Goal: Task Accomplishment & Management: Complete application form

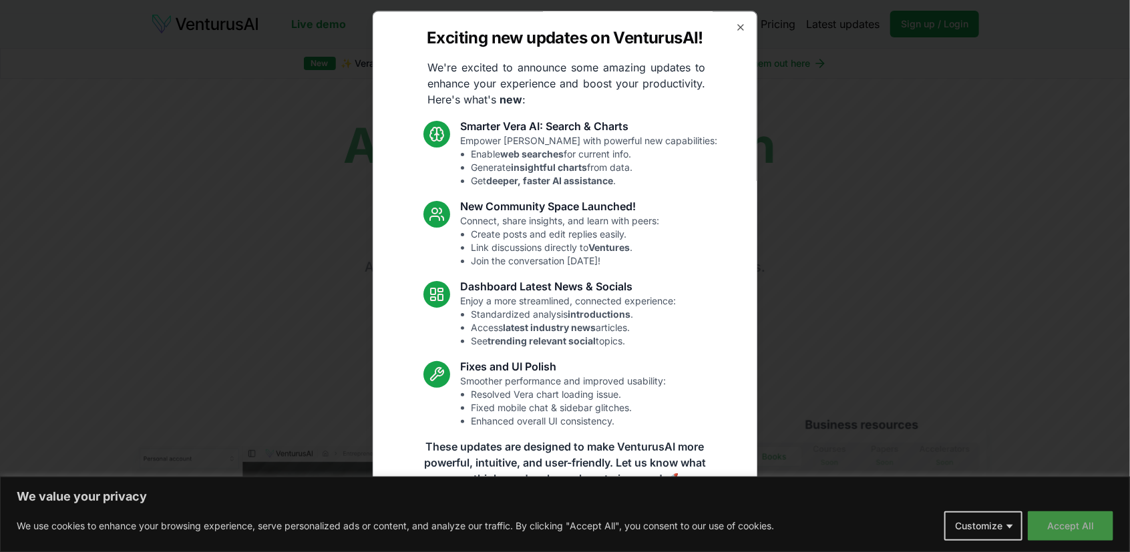
click at [1069, 528] on button "Accept All" at bounding box center [1071, 526] width 86 height 29
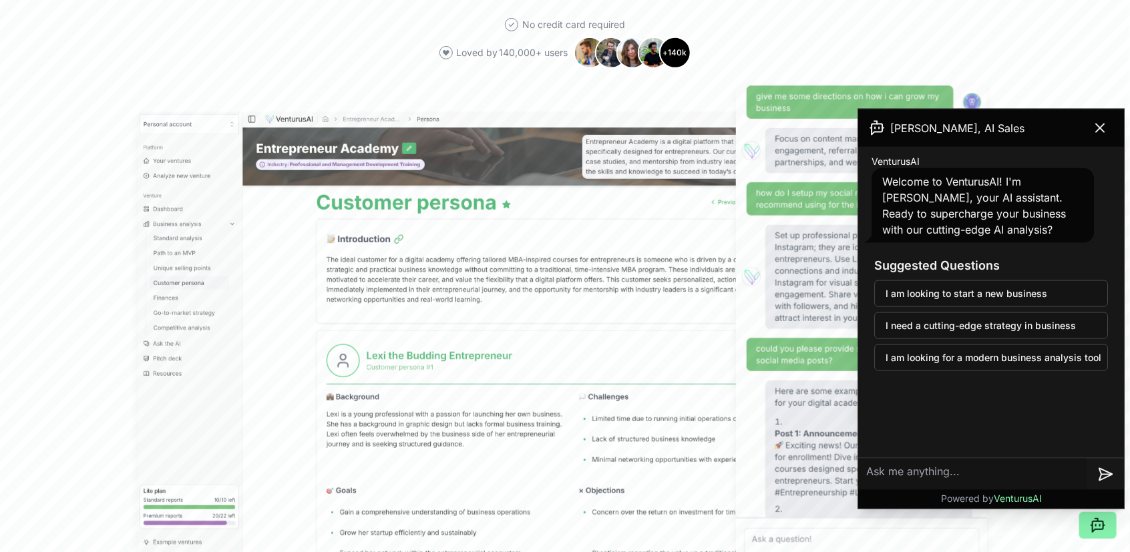
scroll to position [534, 0]
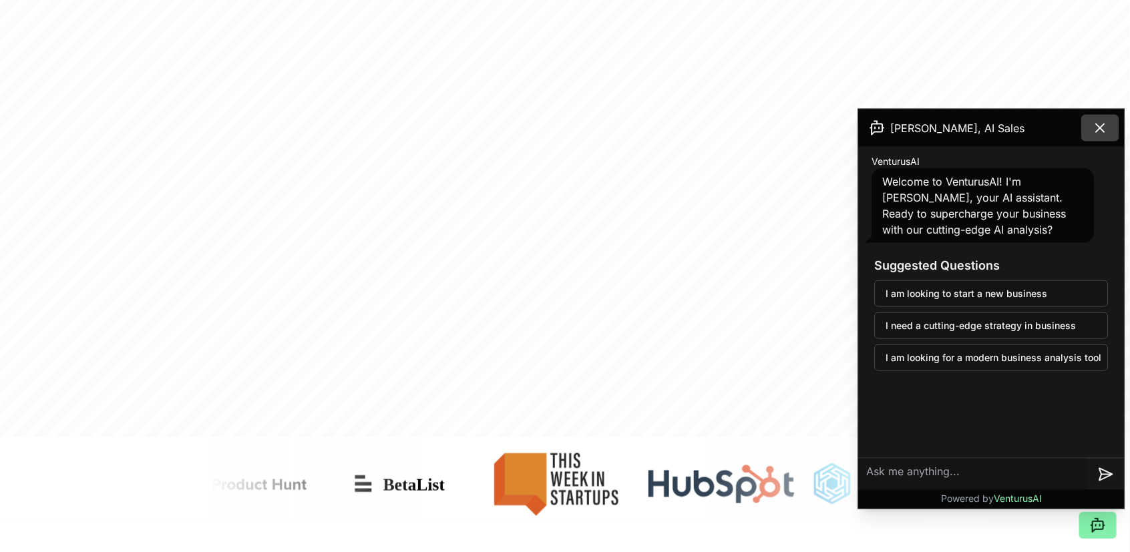
click at [1101, 126] on icon at bounding box center [1100, 128] width 8 height 8
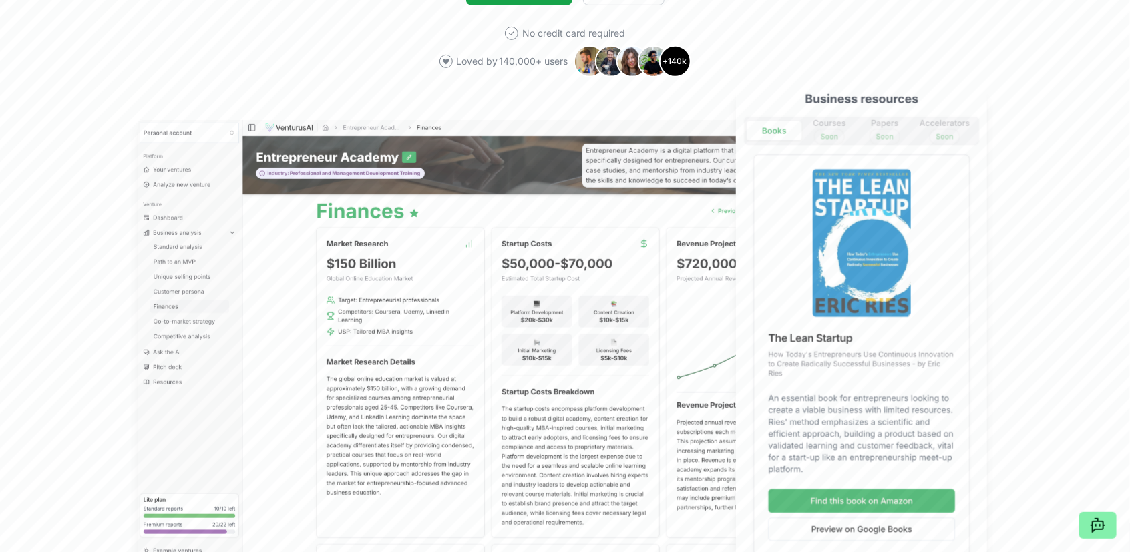
scroll to position [0, 0]
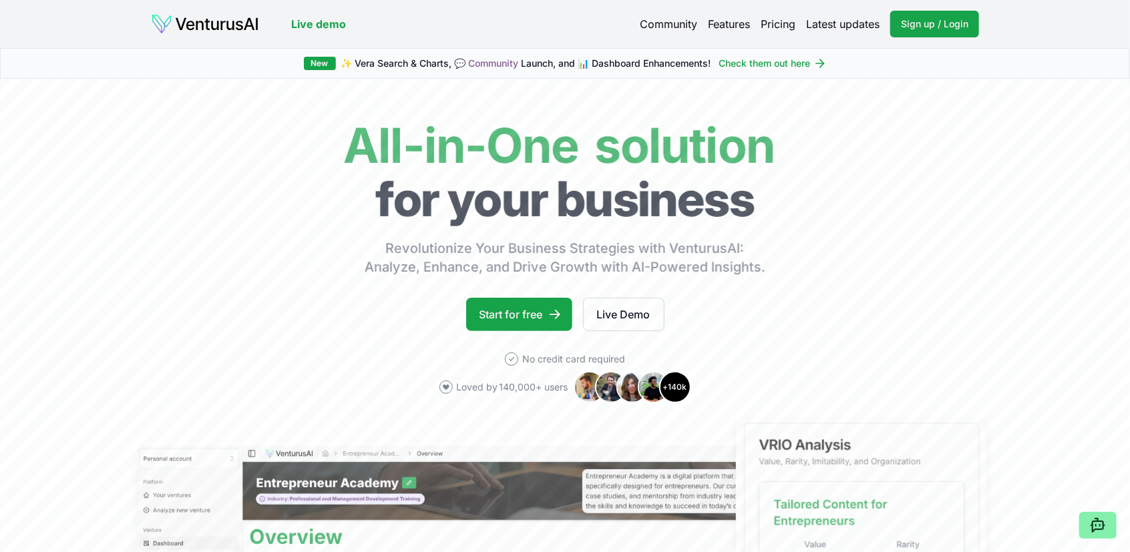
click at [732, 22] on link "Features" at bounding box center [729, 24] width 42 height 16
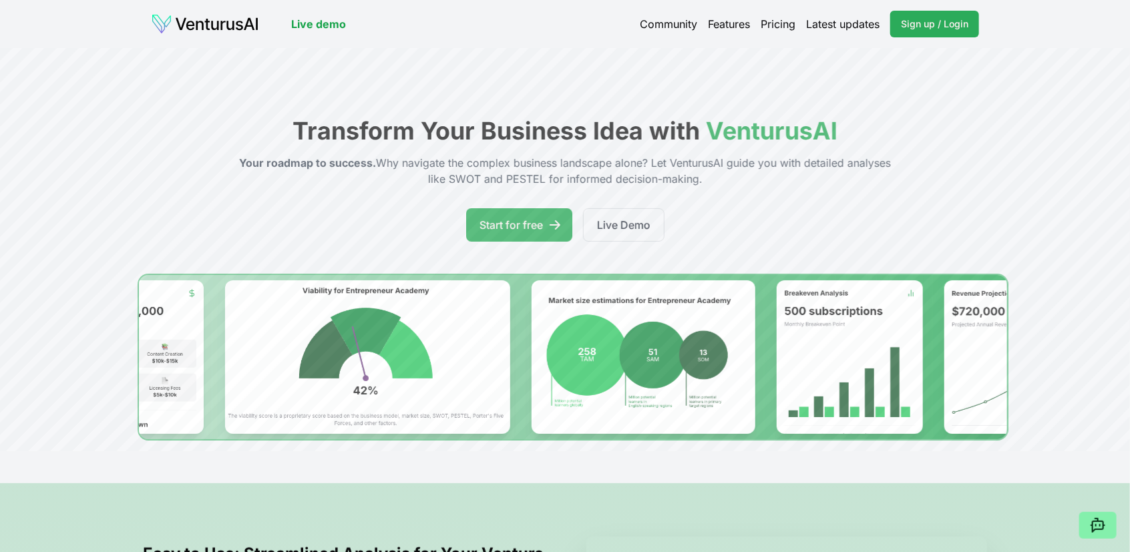
click at [928, 23] on span "Sign up / Login" at bounding box center [934, 23] width 67 height 13
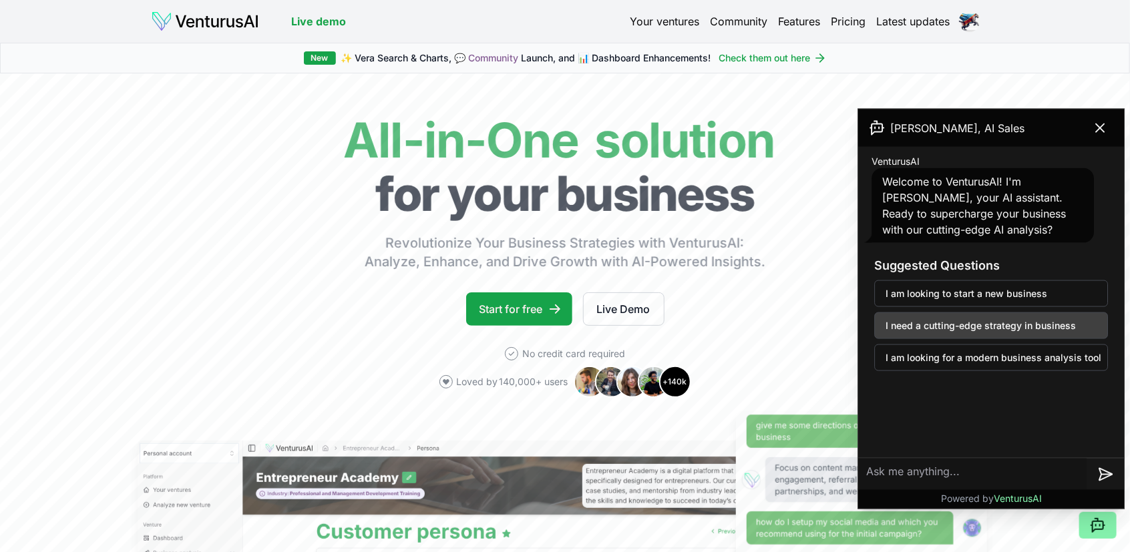
click at [989, 321] on button "I need a cutting-edge strategy in business" at bounding box center [991, 326] width 234 height 27
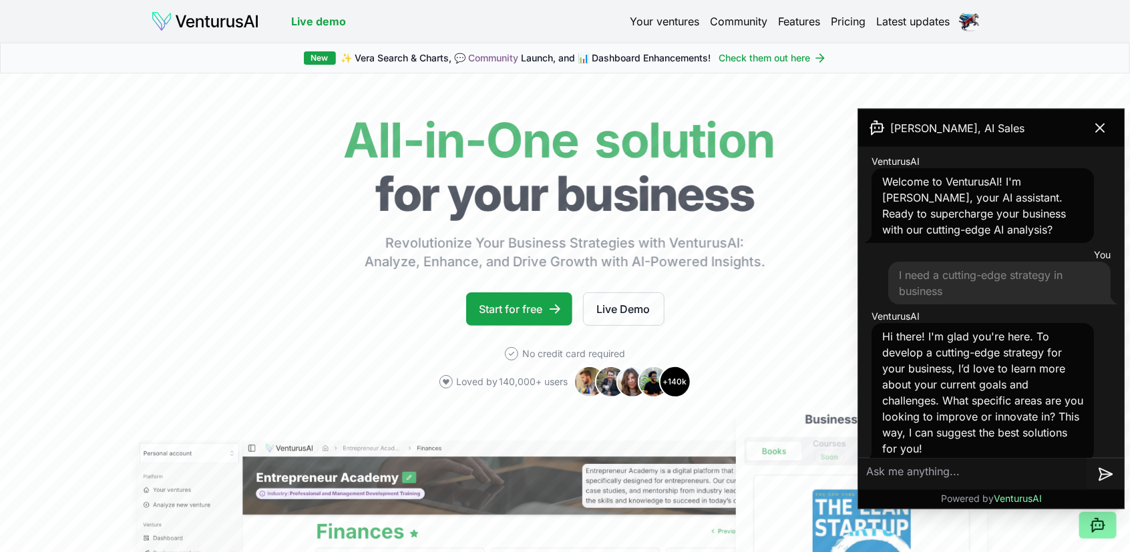
scroll to position [11, 0]
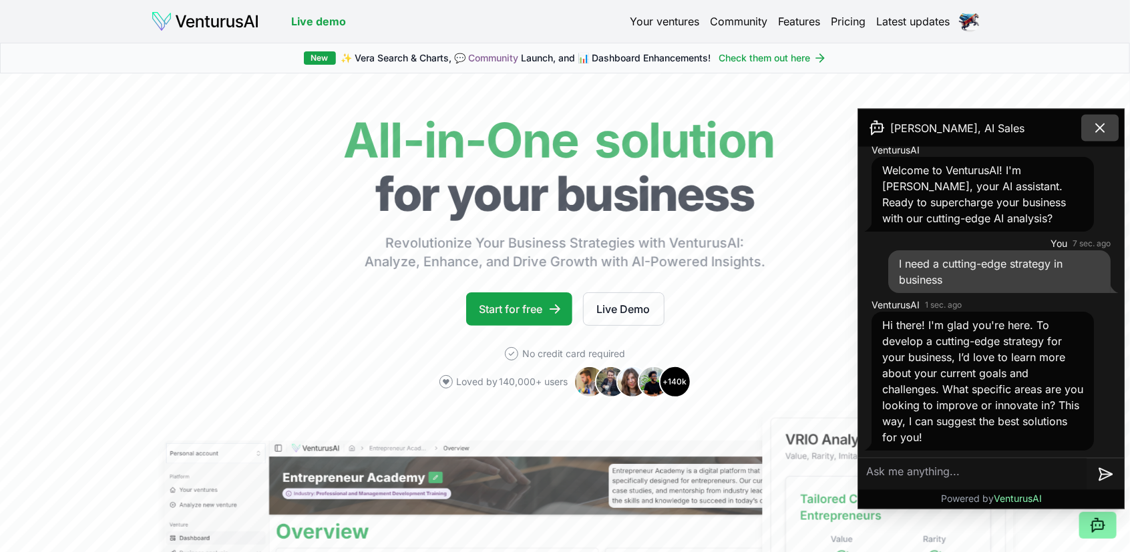
click at [1099, 126] on icon at bounding box center [1100, 128] width 16 height 16
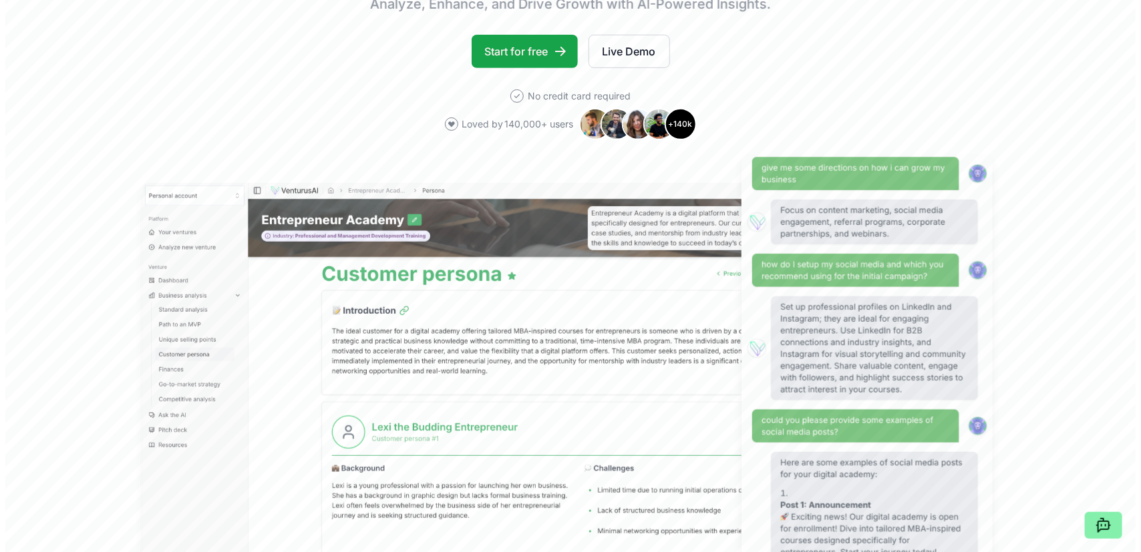
scroll to position [0, 0]
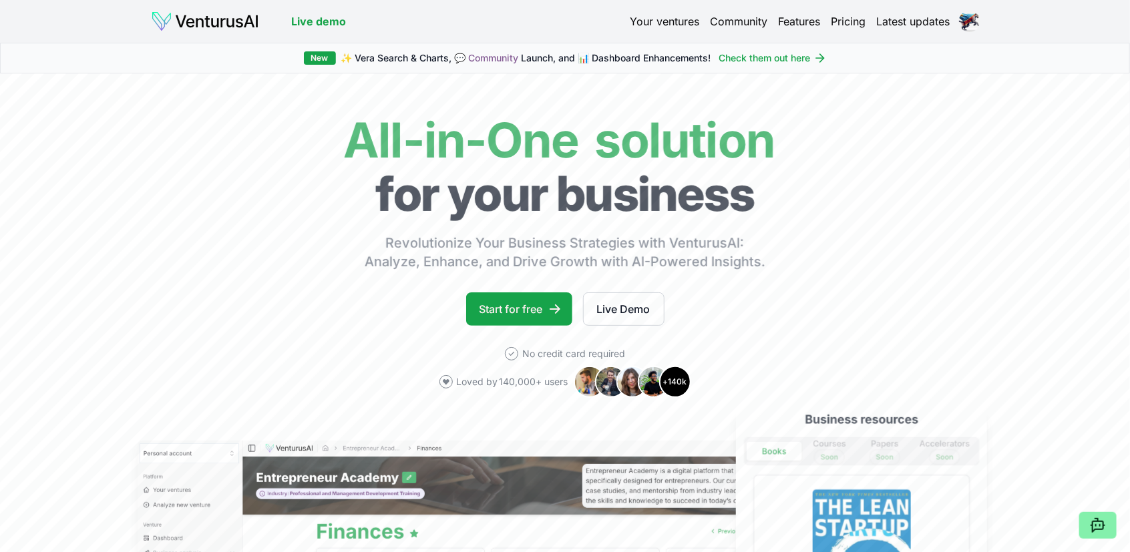
click at [666, 19] on link "Your ventures" at bounding box center [664, 21] width 69 height 16
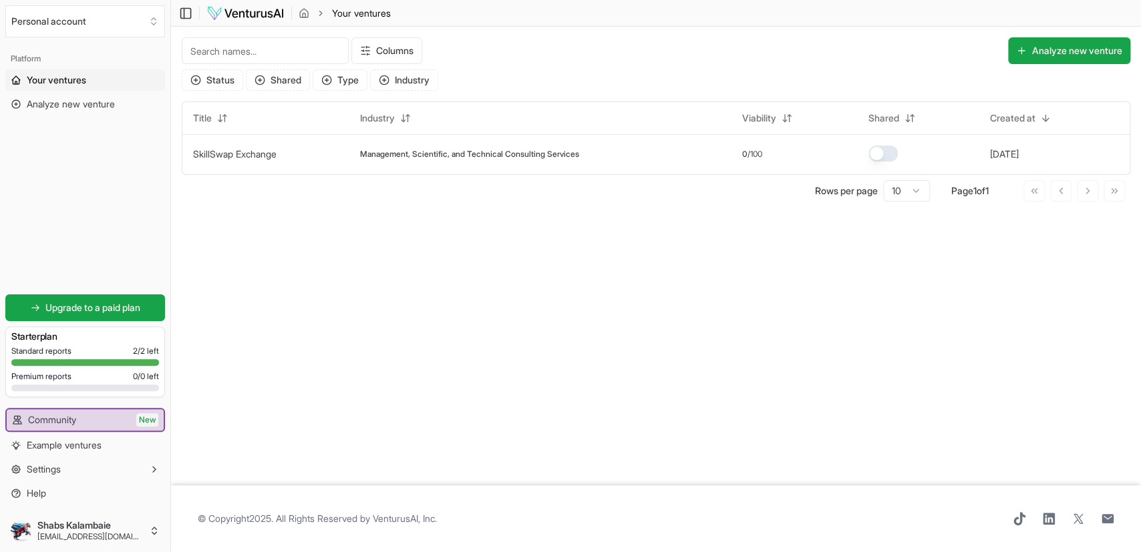
click at [68, 75] on span "Your ventures" at bounding box center [56, 79] width 59 height 13
click at [72, 101] on span "Analyze new venture" at bounding box center [71, 104] width 88 height 13
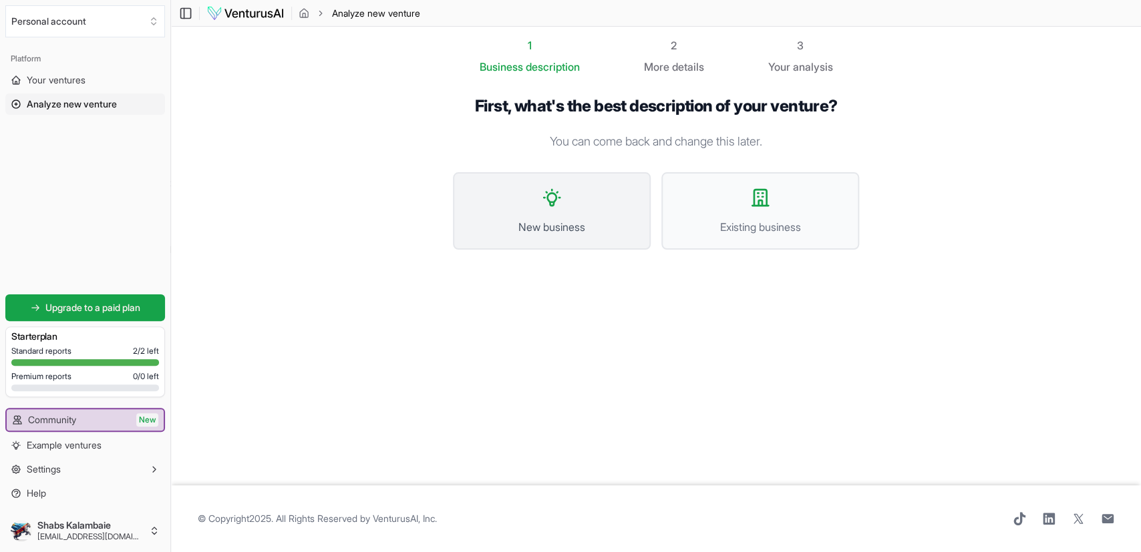
click at [552, 206] on icon at bounding box center [551, 197] width 21 height 21
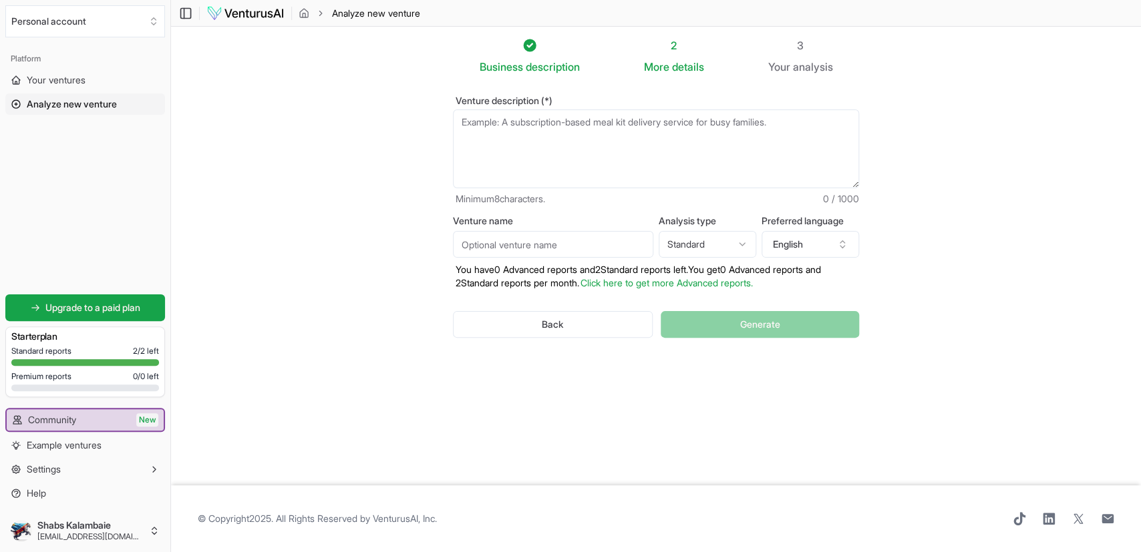
click at [732, 242] on html "We value your privacy We use cookies to enhance your browsing experience, serve…" at bounding box center [570, 276] width 1141 height 552
click at [830, 238] on button "English" at bounding box center [810, 244] width 98 height 27
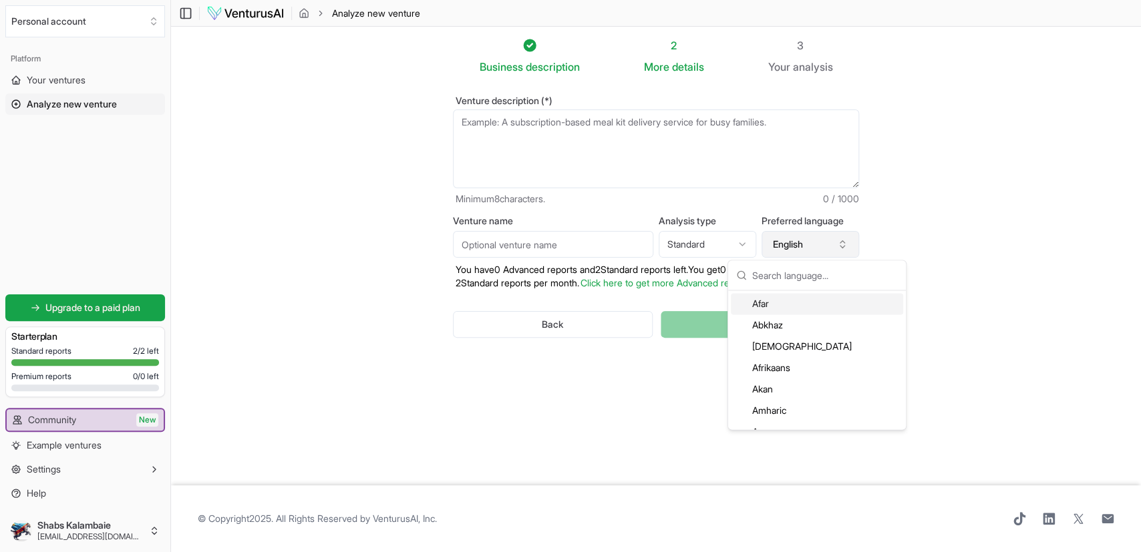
click at [846, 242] on icon "button" at bounding box center [842, 244] width 11 height 11
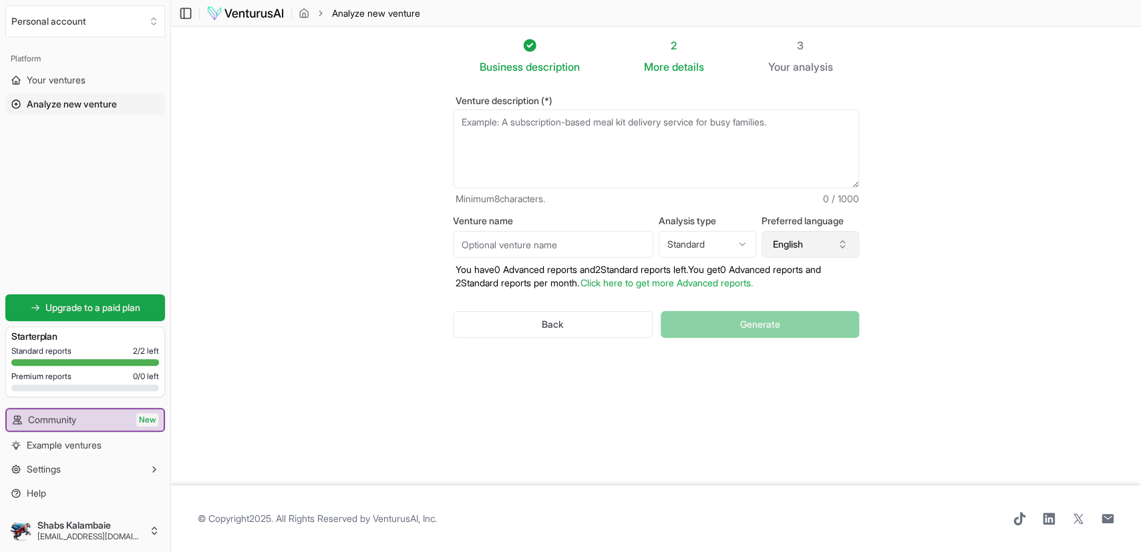
click at [846, 242] on icon "button" at bounding box center [842, 244] width 11 height 11
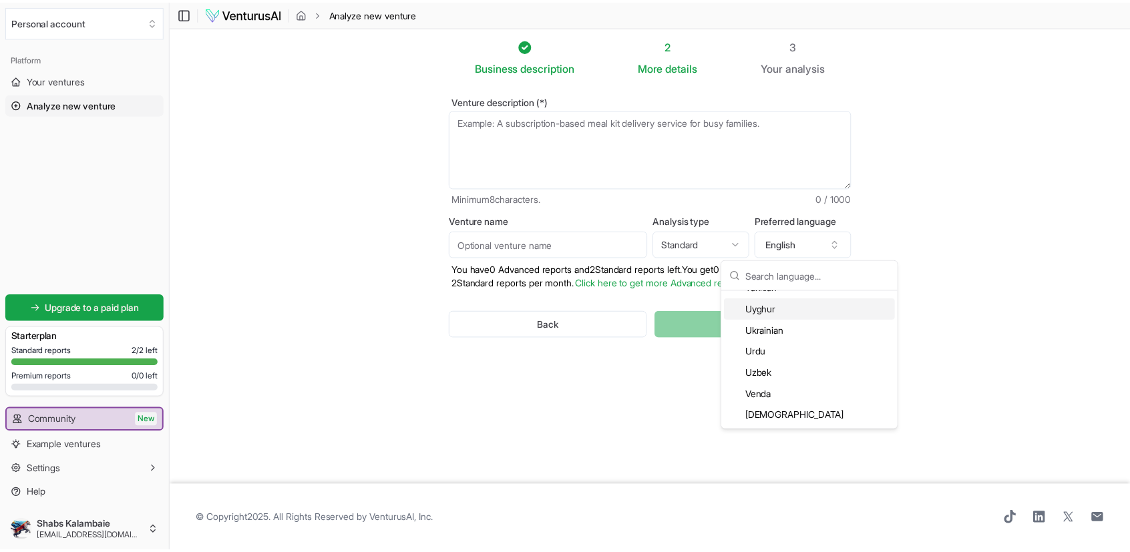
scroll to position [3778, 0]
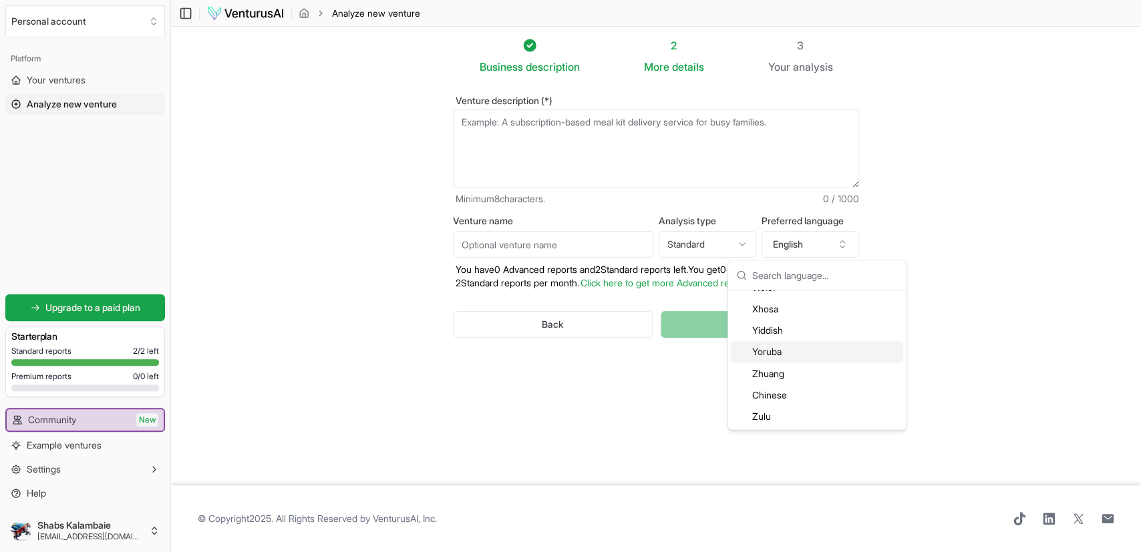
click at [987, 273] on section "Business description 2 More details 3 Your analysis Venture description (*) Min…" at bounding box center [656, 256] width 970 height 459
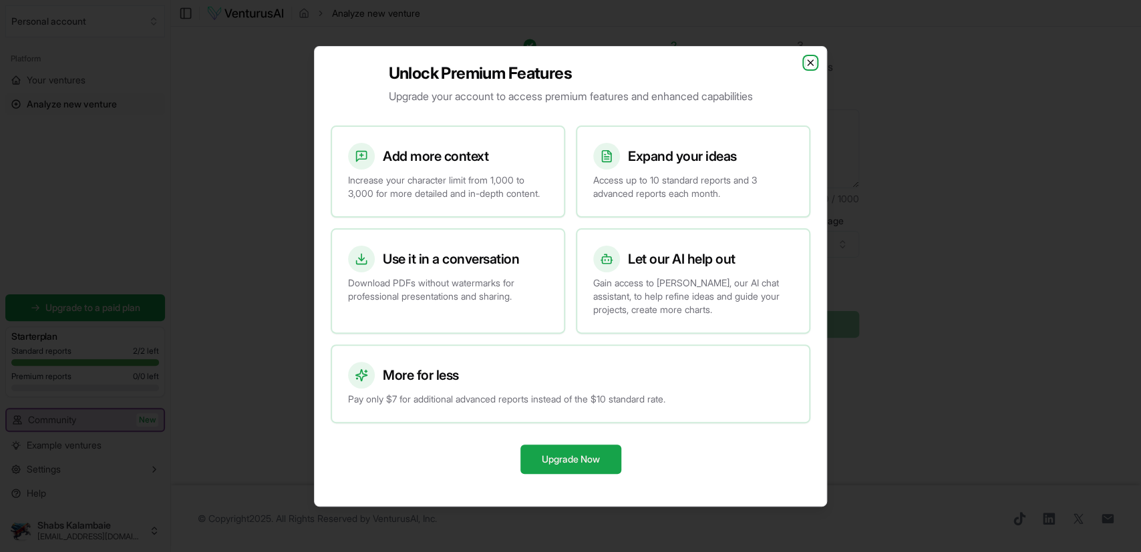
click at [810, 57] on icon "button" at bounding box center [810, 62] width 11 height 11
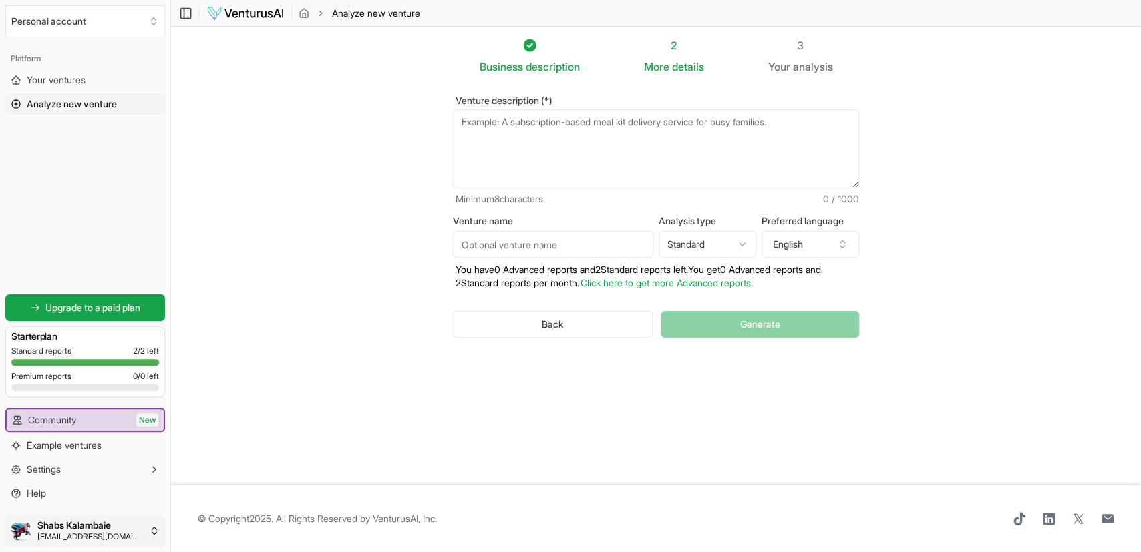
click at [72, 525] on html "We value your privacy We use cookies to enhance your browsing experience, serve…" at bounding box center [570, 276] width 1141 height 552
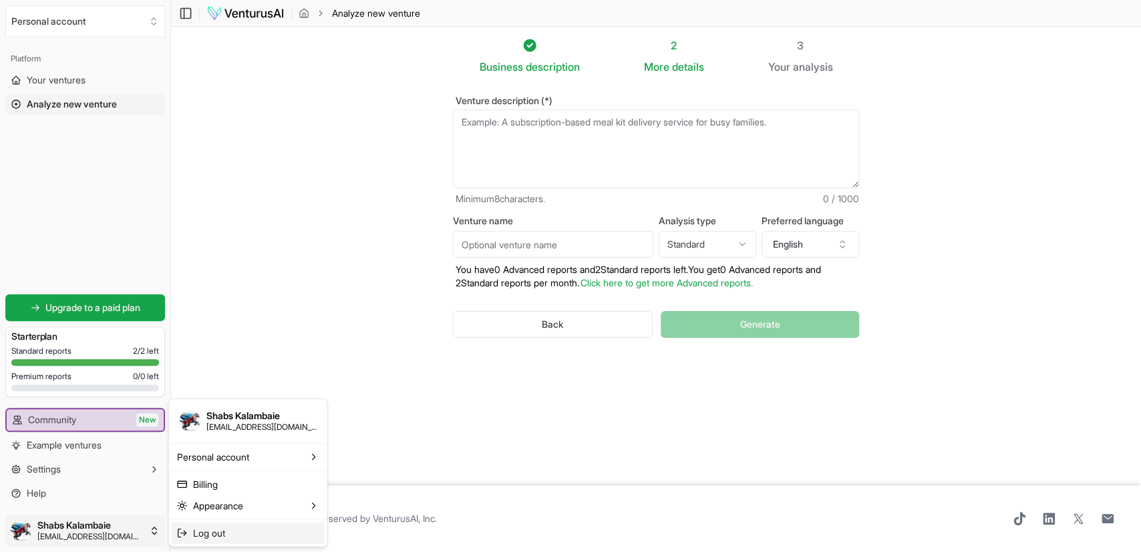
click at [224, 534] on span "Log out" at bounding box center [209, 532] width 32 height 13
